Goal: Register for event/course

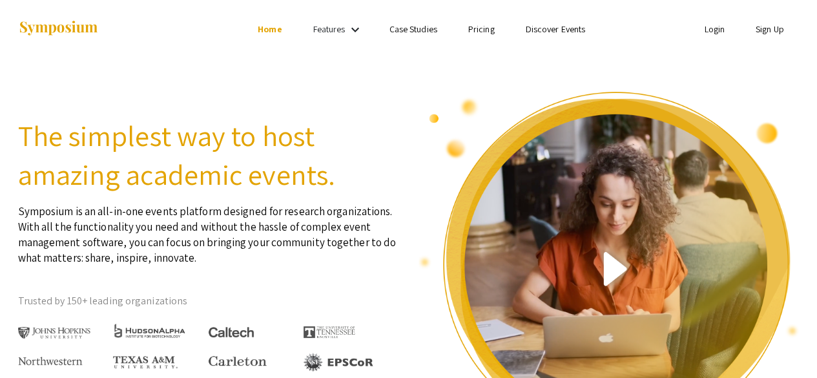
click at [761, 32] on link "Sign Up" at bounding box center [769, 29] width 28 height 12
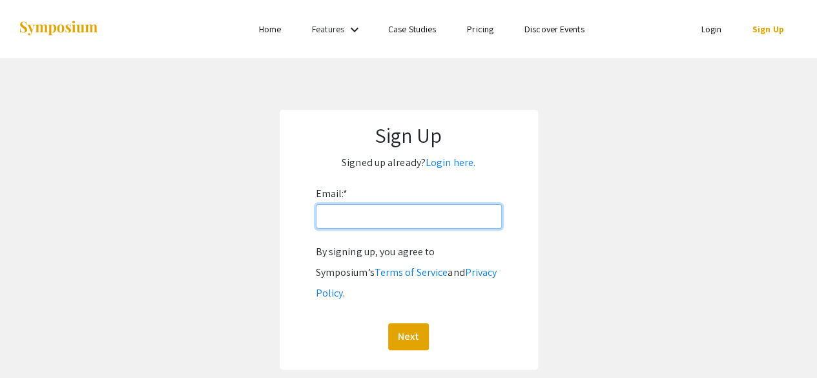
click at [332, 226] on input "Email: *" at bounding box center [409, 216] width 186 height 25
type input "[EMAIL_ADDRESS][DOMAIN_NAME]"
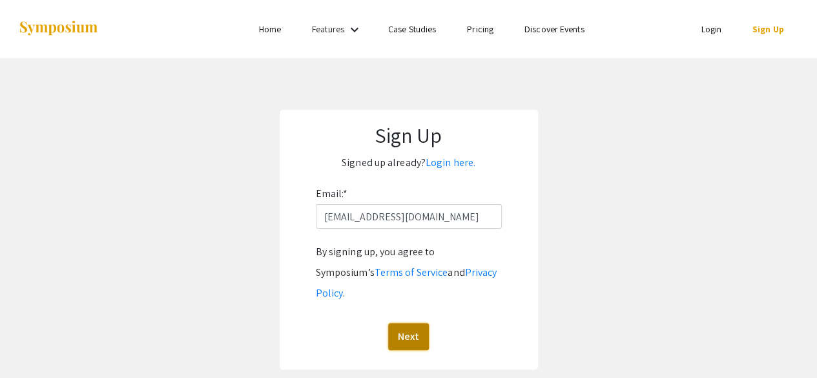
click at [402, 323] on button "Next" at bounding box center [408, 336] width 41 height 27
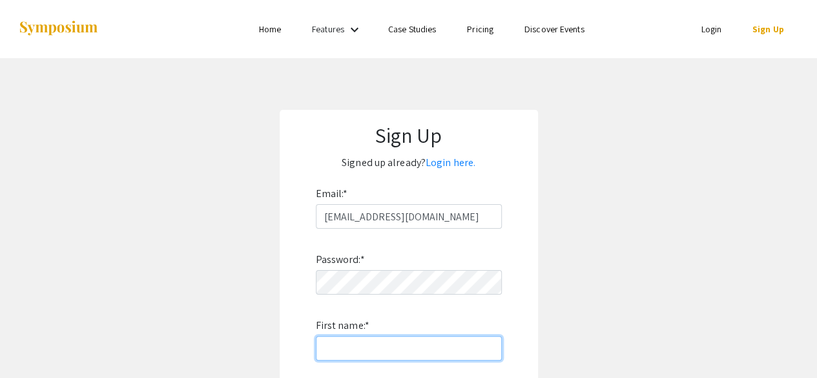
click at [354, 353] on input "First name: *" at bounding box center [409, 348] width 186 height 25
type input "2"
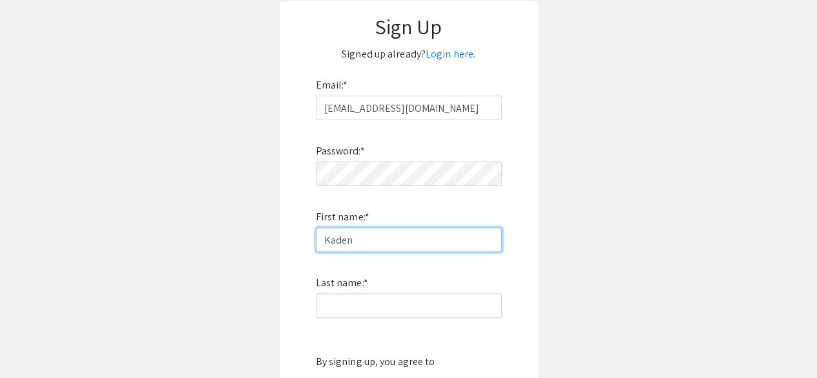
scroll to position [110, 0]
type input "Kaden"
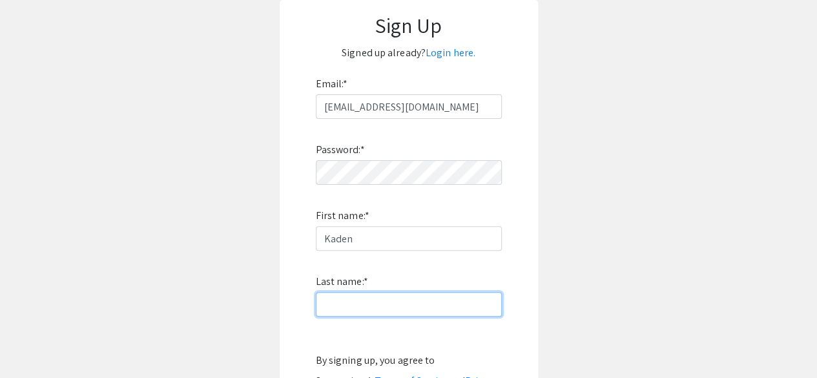
click at [371, 312] on input "Last name: *" at bounding box center [409, 304] width 186 height 25
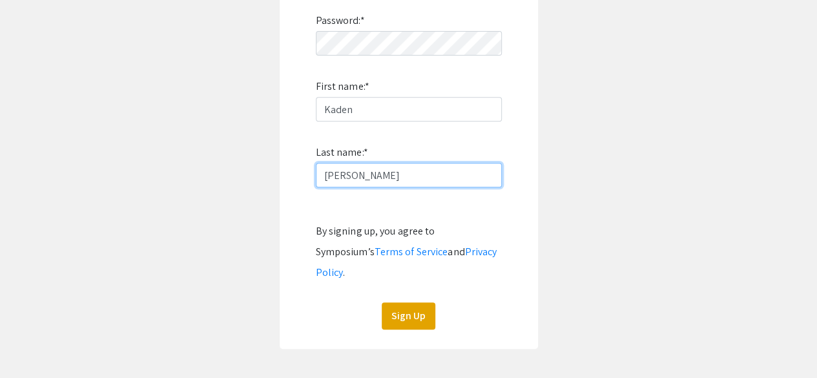
scroll to position [292, 0]
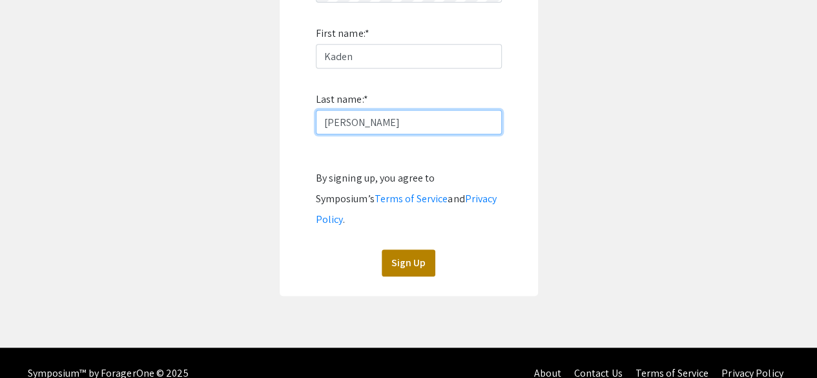
type input "Rogers"
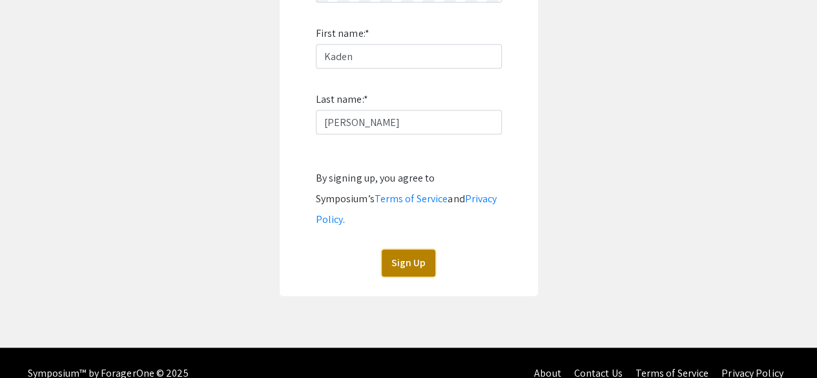
click at [420, 249] on button "Sign Up" at bounding box center [409, 262] width 54 height 27
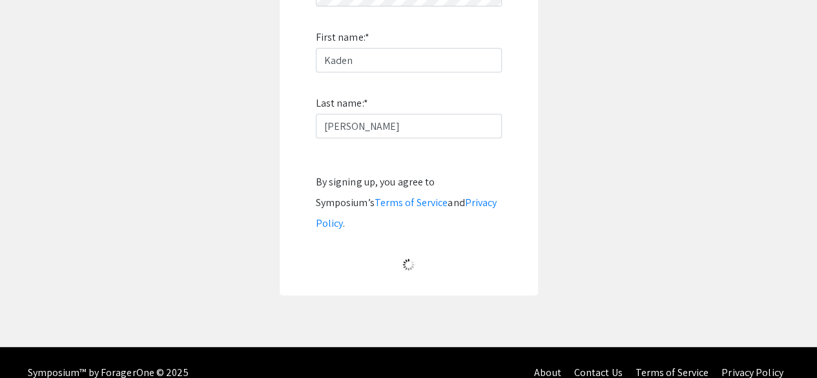
scroll to position [106, 0]
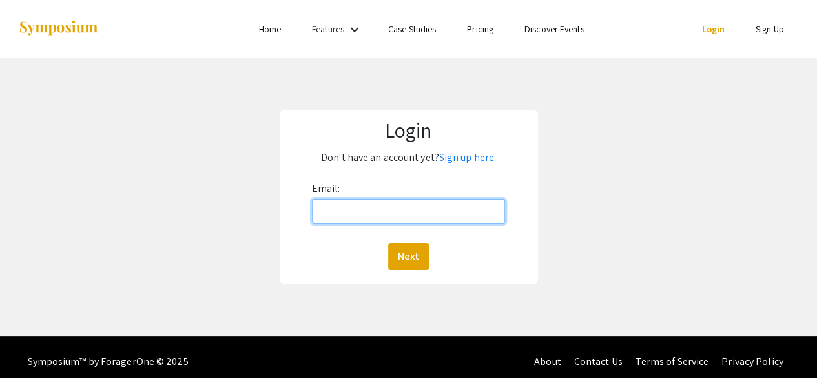
click at [374, 208] on input "Email:" at bounding box center [409, 211] width 194 height 25
type input "[EMAIL_ADDRESS][DOMAIN_NAME]"
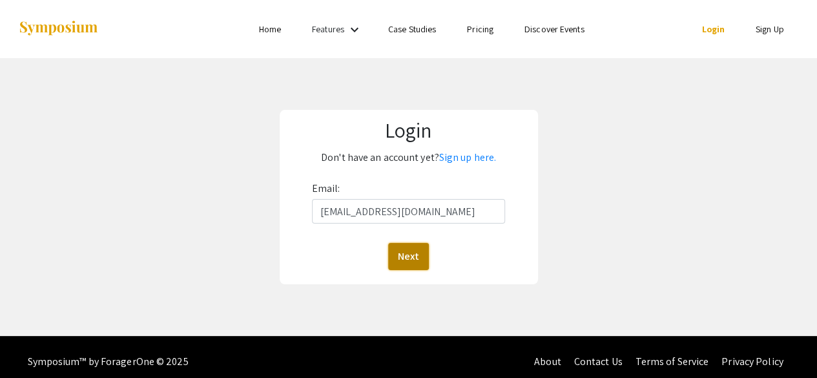
click at [412, 251] on button "Next" at bounding box center [408, 256] width 41 height 27
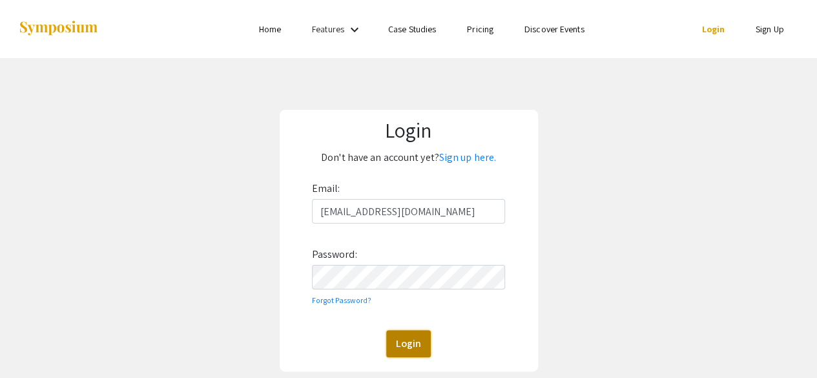
click at [416, 350] on button "Login" at bounding box center [408, 343] width 45 height 27
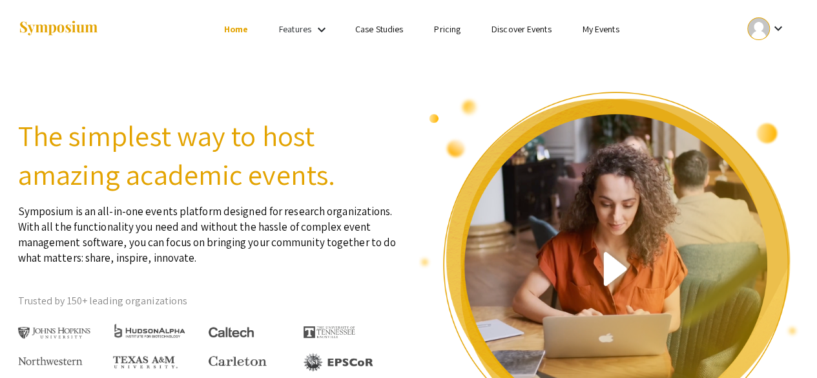
click at [535, 33] on link "Discover Events" at bounding box center [521, 29] width 60 height 12
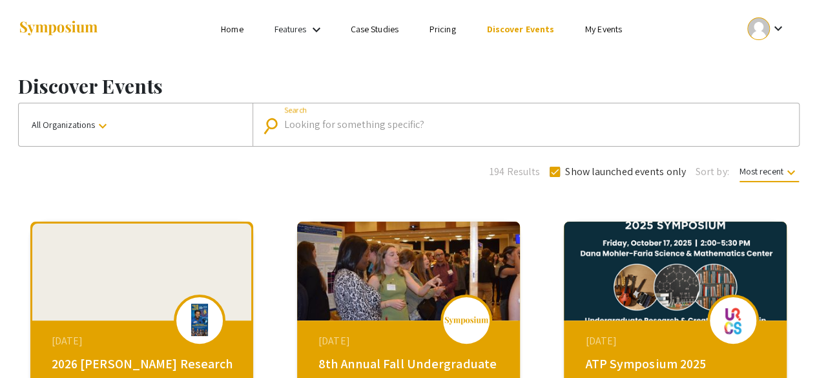
click at [310, 125] on input "Search" at bounding box center [532, 125] width 497 height 12
type input "[US_STATE]"
click at [117, 117] on button "All Organizations keyboard_arrow_down" at bounding box center [136, 124] width 234 height 43
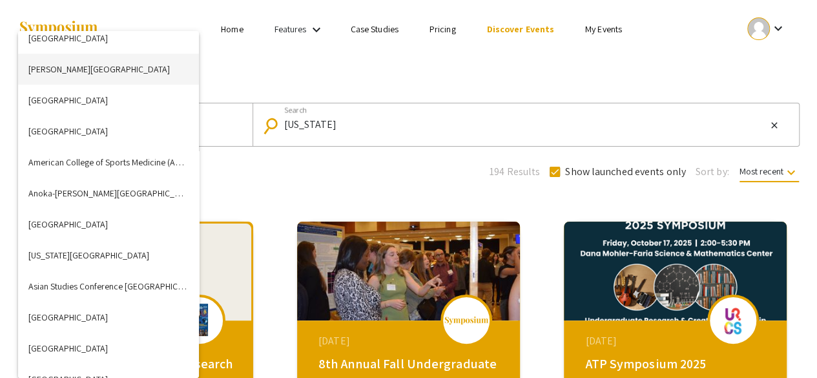
scroll to position [2946, 0]
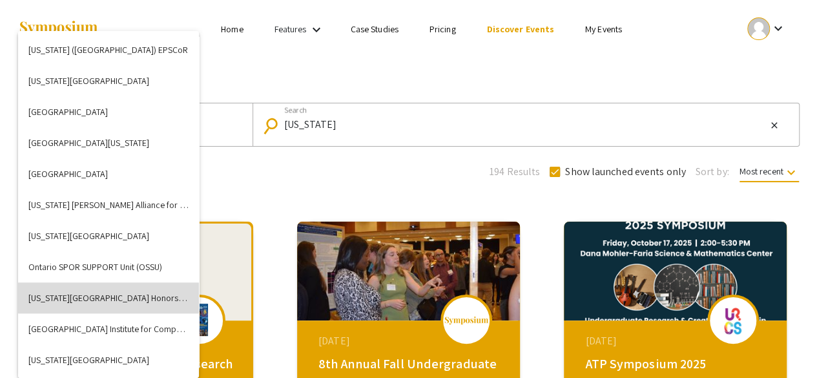
click at [123, 292] on button "[US_STATE][GEOGRAPHIC_DATA] Honors College" at bounding box center [108, 297] width 181 height 31
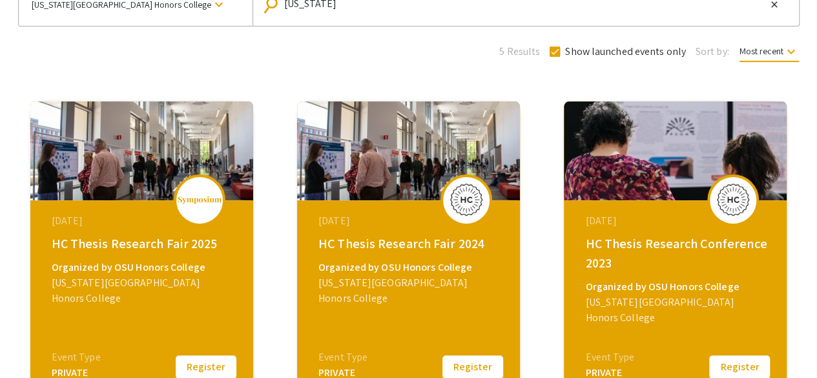
scroll to position [138, 0]
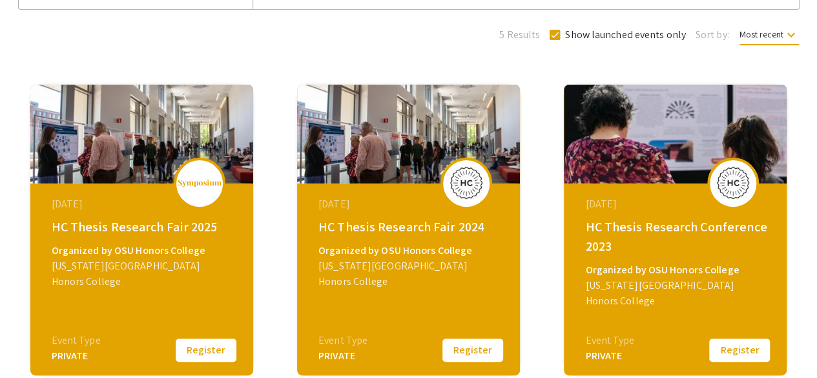
click at [385, 227] on div "HC Thesis Research Fair 2024" at bounding box center [409, 226] width 183 height 19
click at [191, 342] on button "Register" at bounding box center [206, 349] width 65 height 27
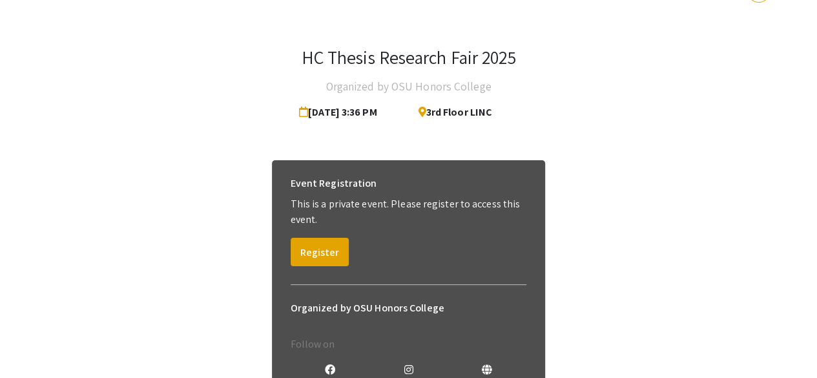
scroll to position [39, 0]
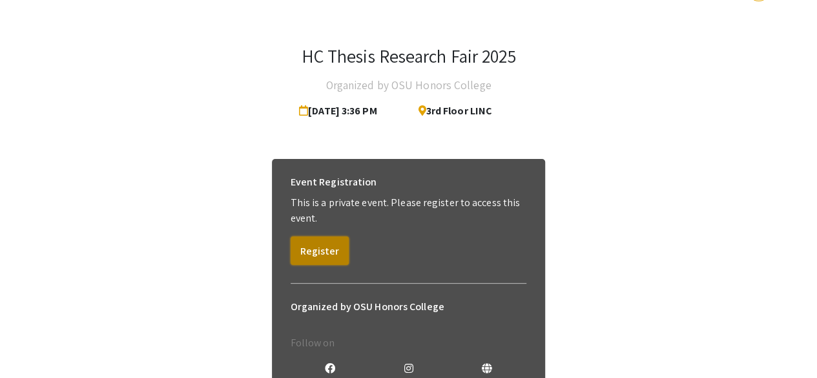
click at [315, 247] on button "Register" at bounding box center [320, 250] width 58 height 28
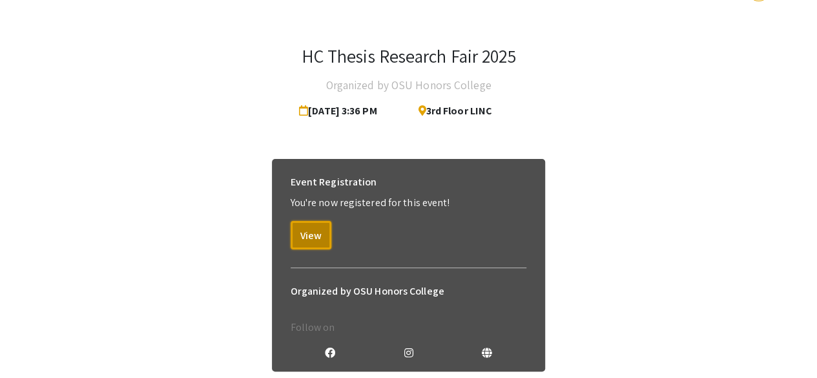
click at [315, 246] on button "View" at bounding box center [311, 235] width 41 height 28
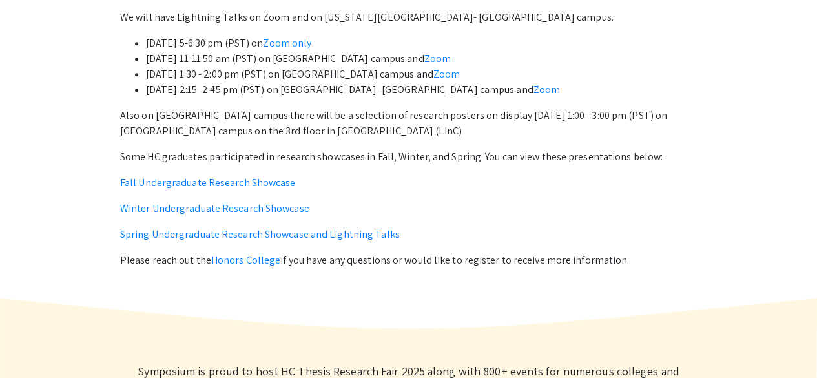
scroll to position [535, 0]
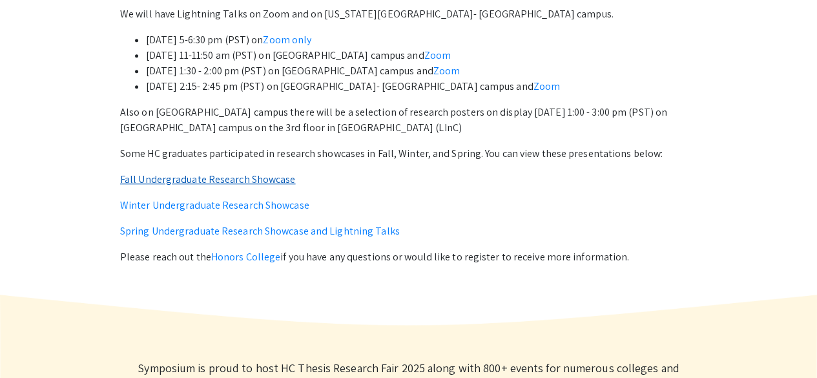
click at [274, 181] on link "Fall Undergraduate Research Showcase" at bounding box center [208, 179] width 176 height 14
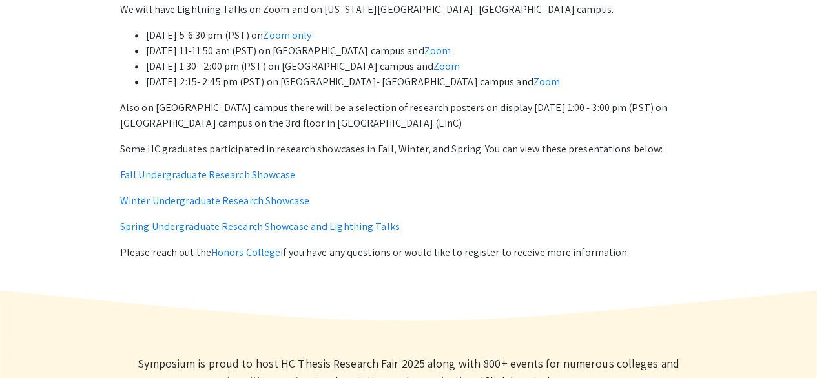
scroll to position [542, 0]
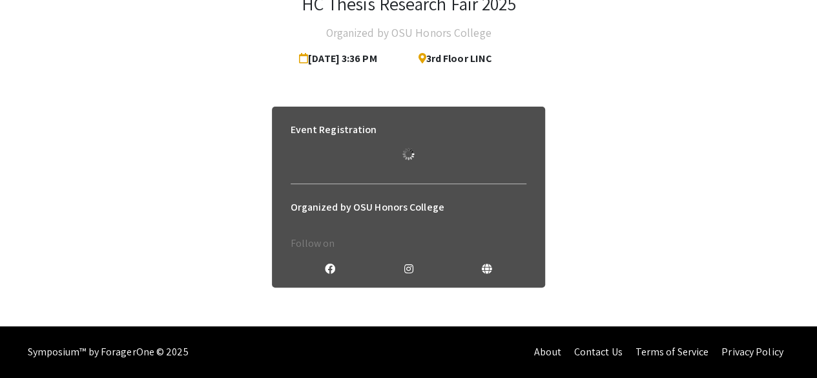
scroll to position [39, 0]
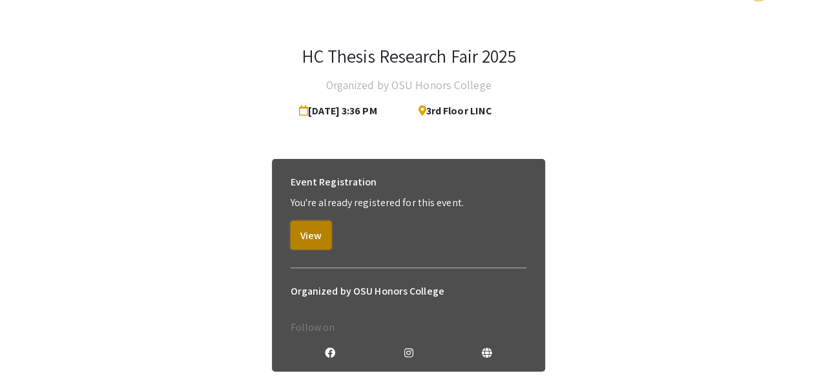
click at [305, 239] on button "View" at bounding box center [311, 235] width 41 height 28
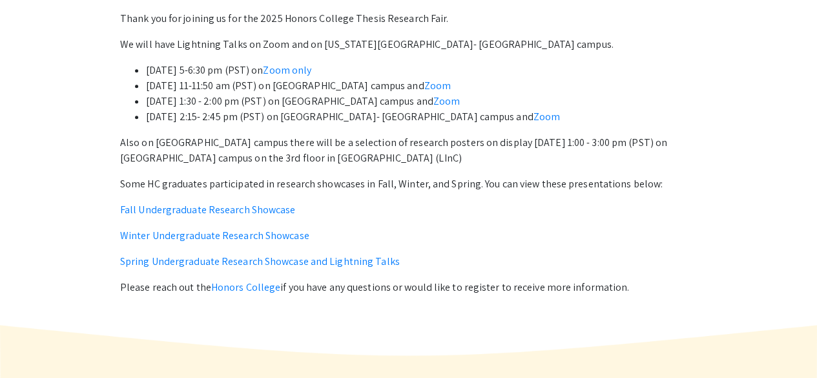
scroll to position [505, 0]
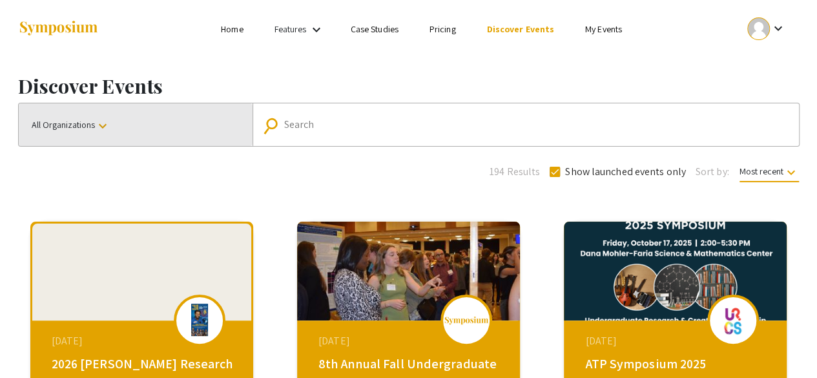
click at [98, 125] on mat-icon "keyboard_arrow_down" at bounding box center [102, 125] width 15 height 15
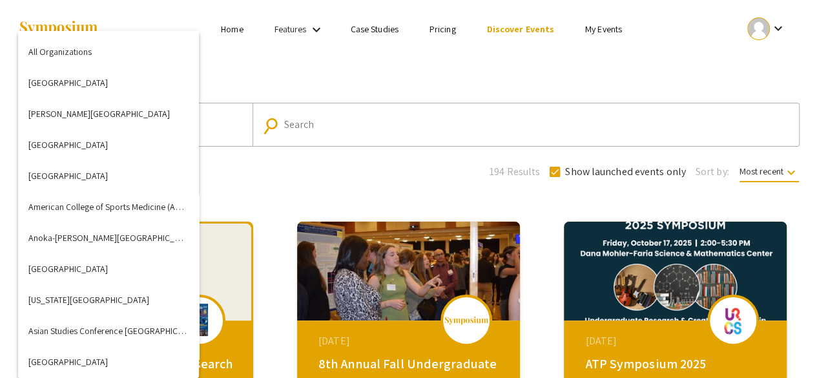
scroll to position [2946, 0]
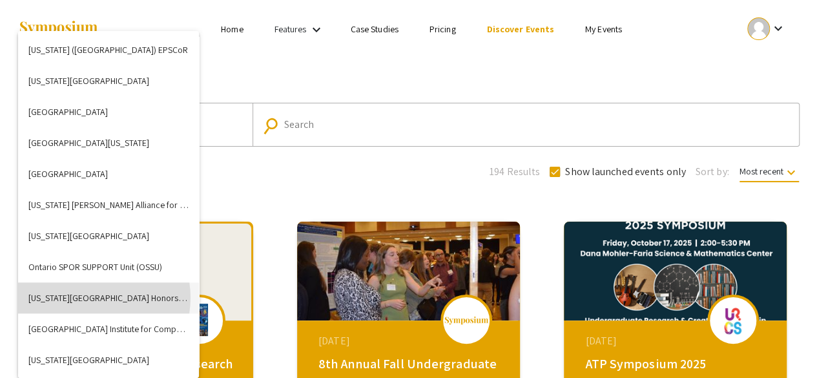
click at [90, 297] on button "[US_STATE][GEOGRAPHIC_DATA] Honors College" at bounding box center [108, 297] width 181 height 31
checkbox input "false"
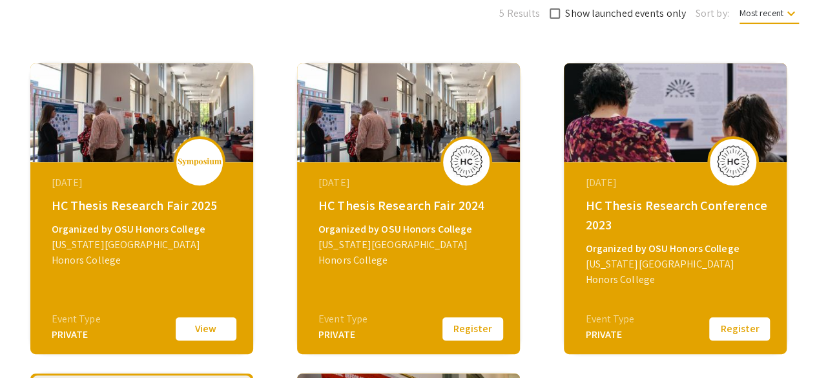
scroll to position [166, 0]
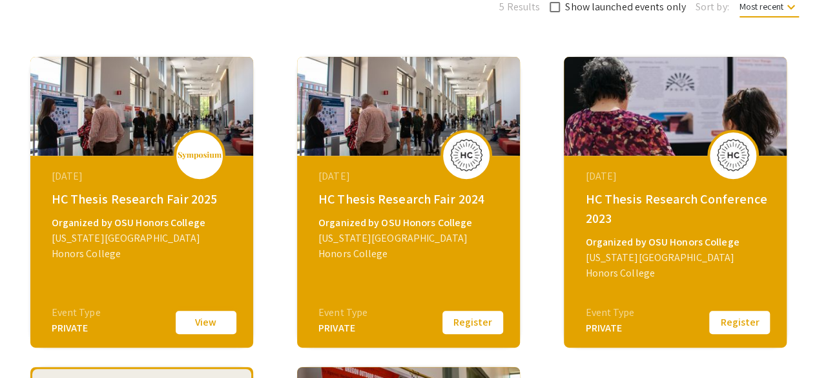
click at [196, 320] on button "View" at bounding box center [206, 322] width 65 height 27
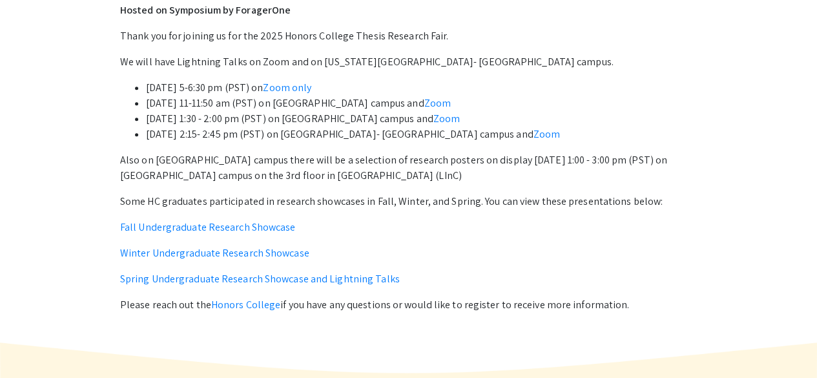
scroll to position [487, 0]
click at [232, 227] on link "Fall Undergraduate Research Showcase" at bounding box center [208, 227] width 176 height 14
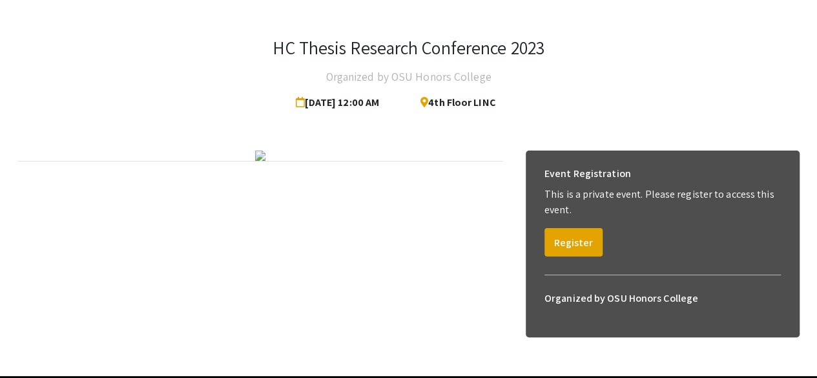
scroll to position [68, 0]
